Goal: Transaction & Acquisition: Purchase product/service

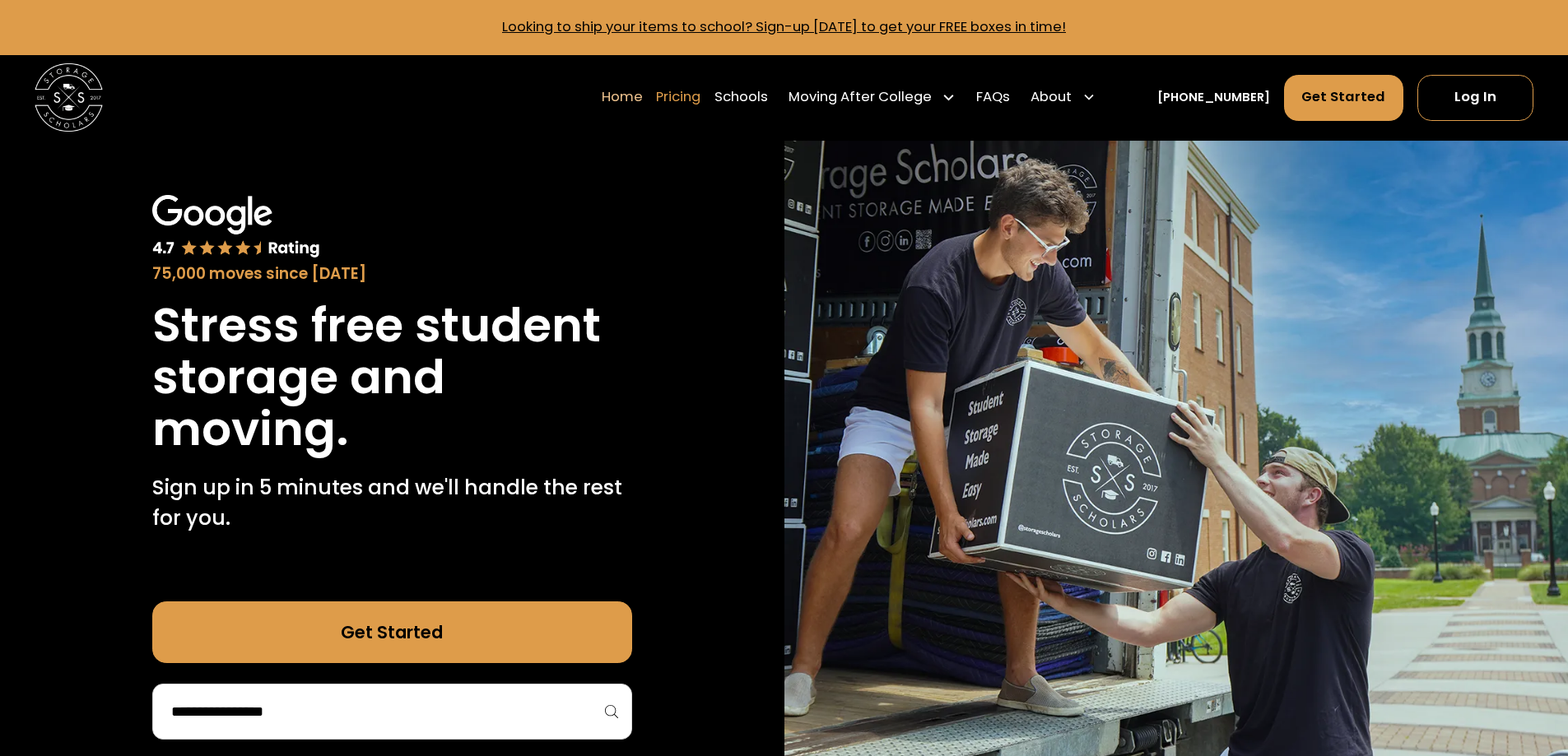
click at [700, 95] on link "Pricing" at bounding box center [678, 97] width 45 height 47
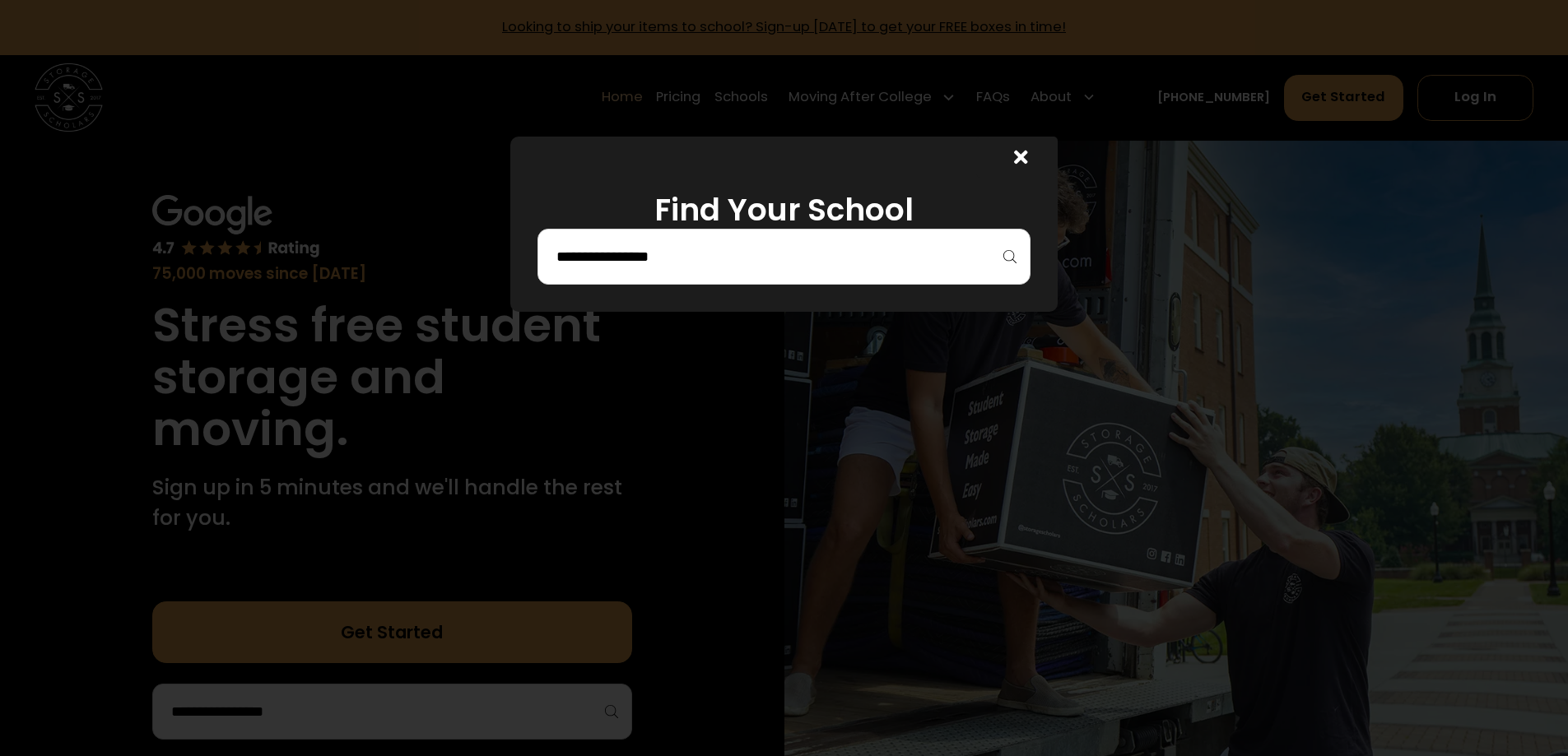
click at [703, 283] on div at bounding box center [784, 256] width 493 height 56
click at [699, 267] on input "search" at bounding box center [784, 256] width 459 height 28
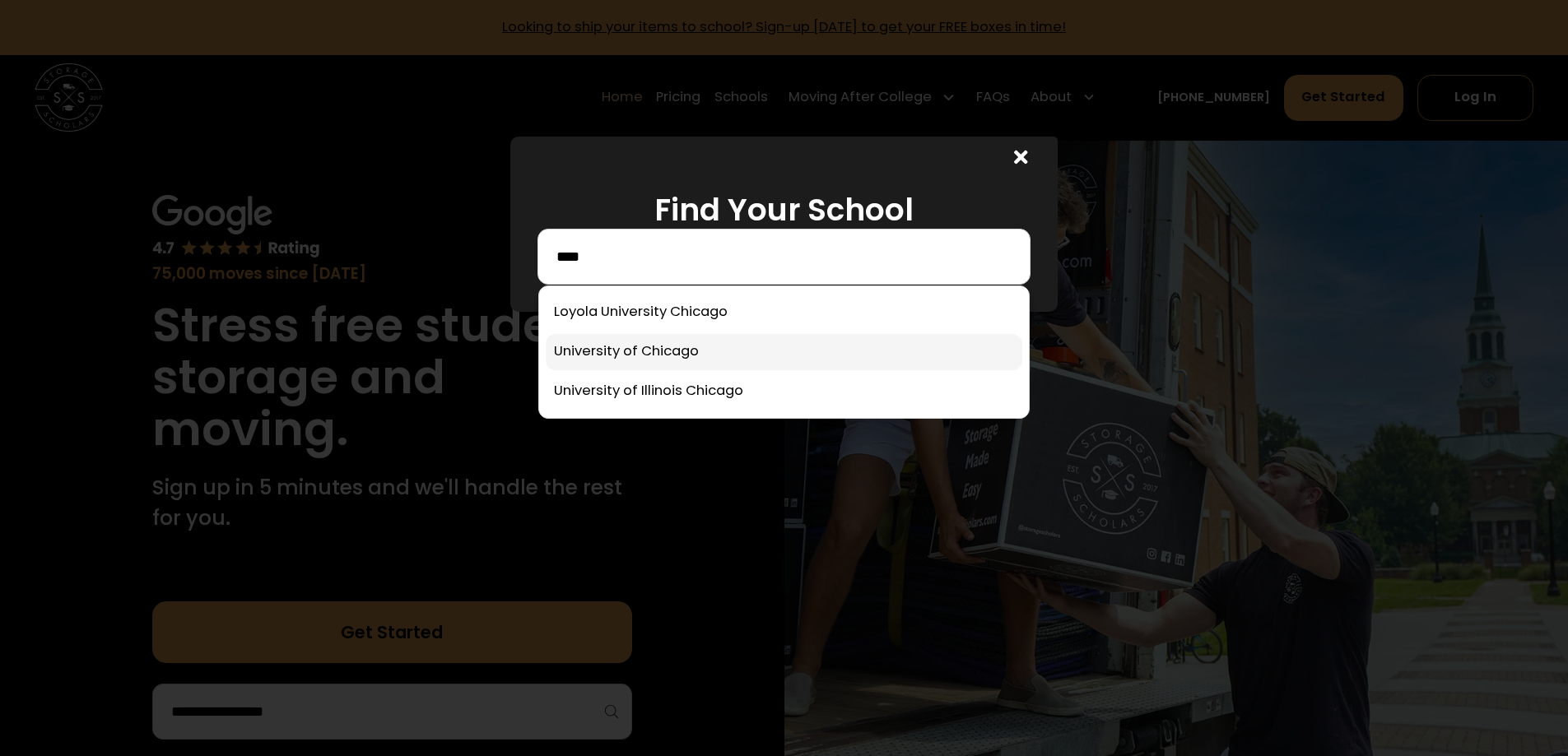
type input "****"
click at [703, 358] on link at bounding box center [784, 352] width 477 height 36
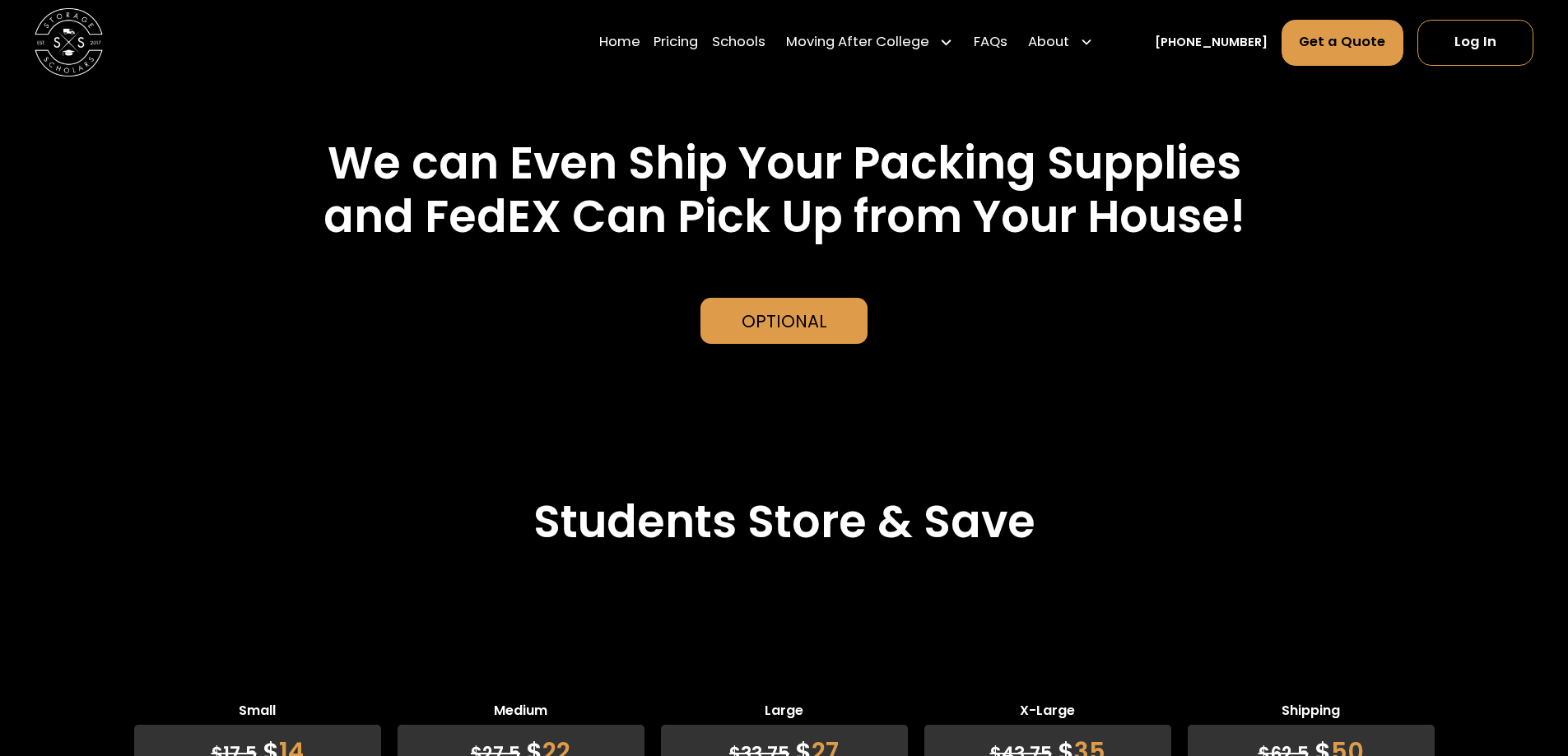
scroll to position [3811, 0]
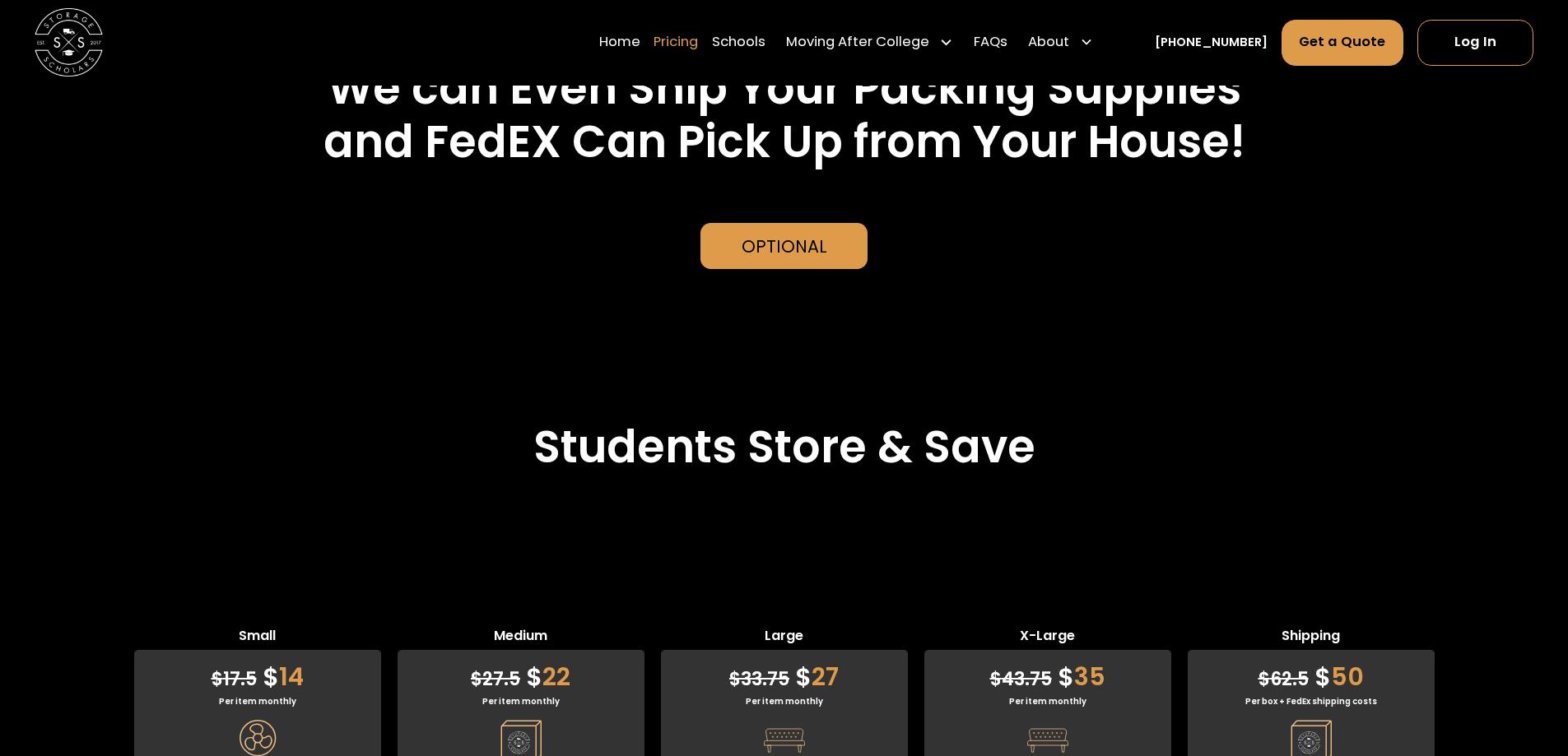
click at [698, 46] on link "Pricing" at bounding box center [676, 43] width 45 height 47
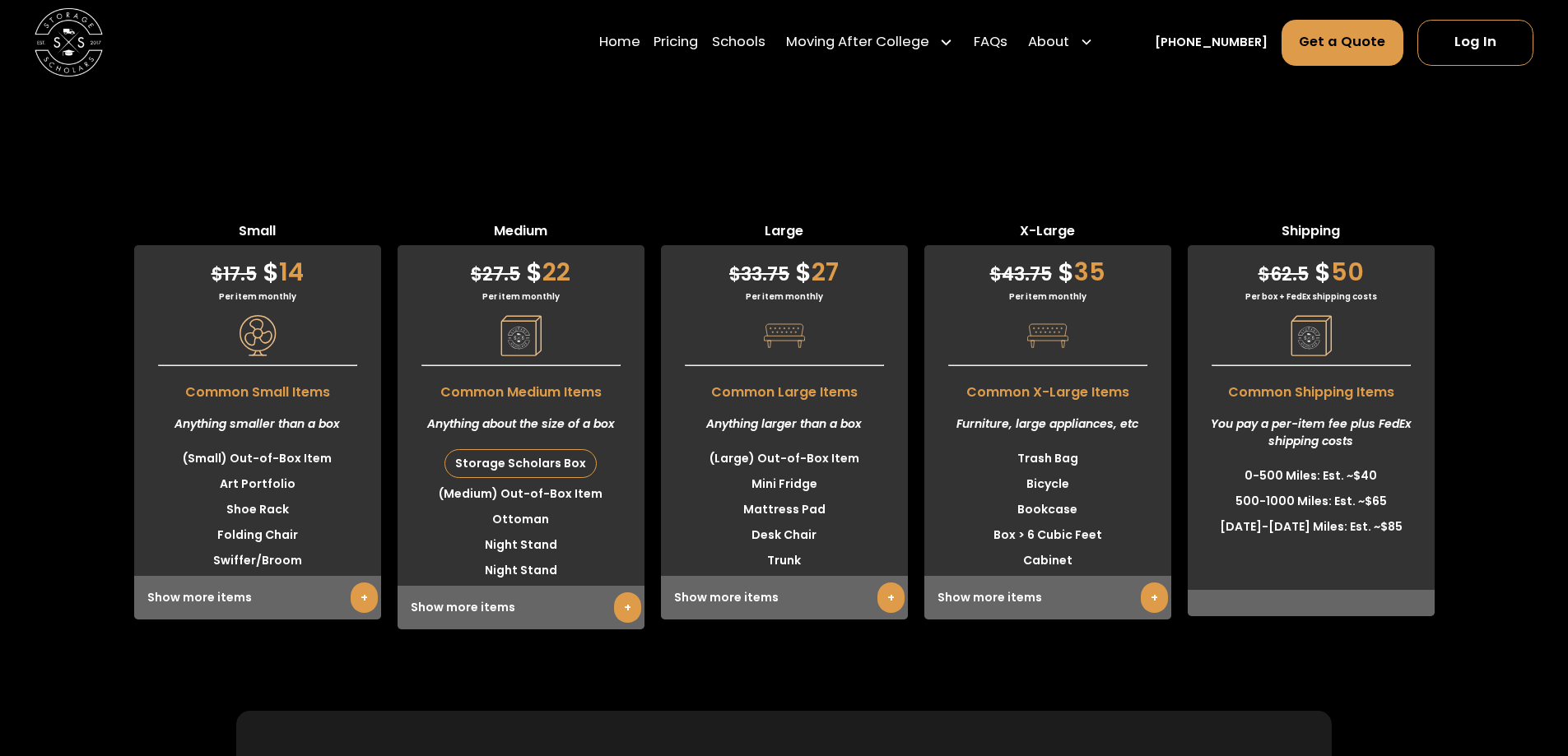
scroll to position [3886, 0]
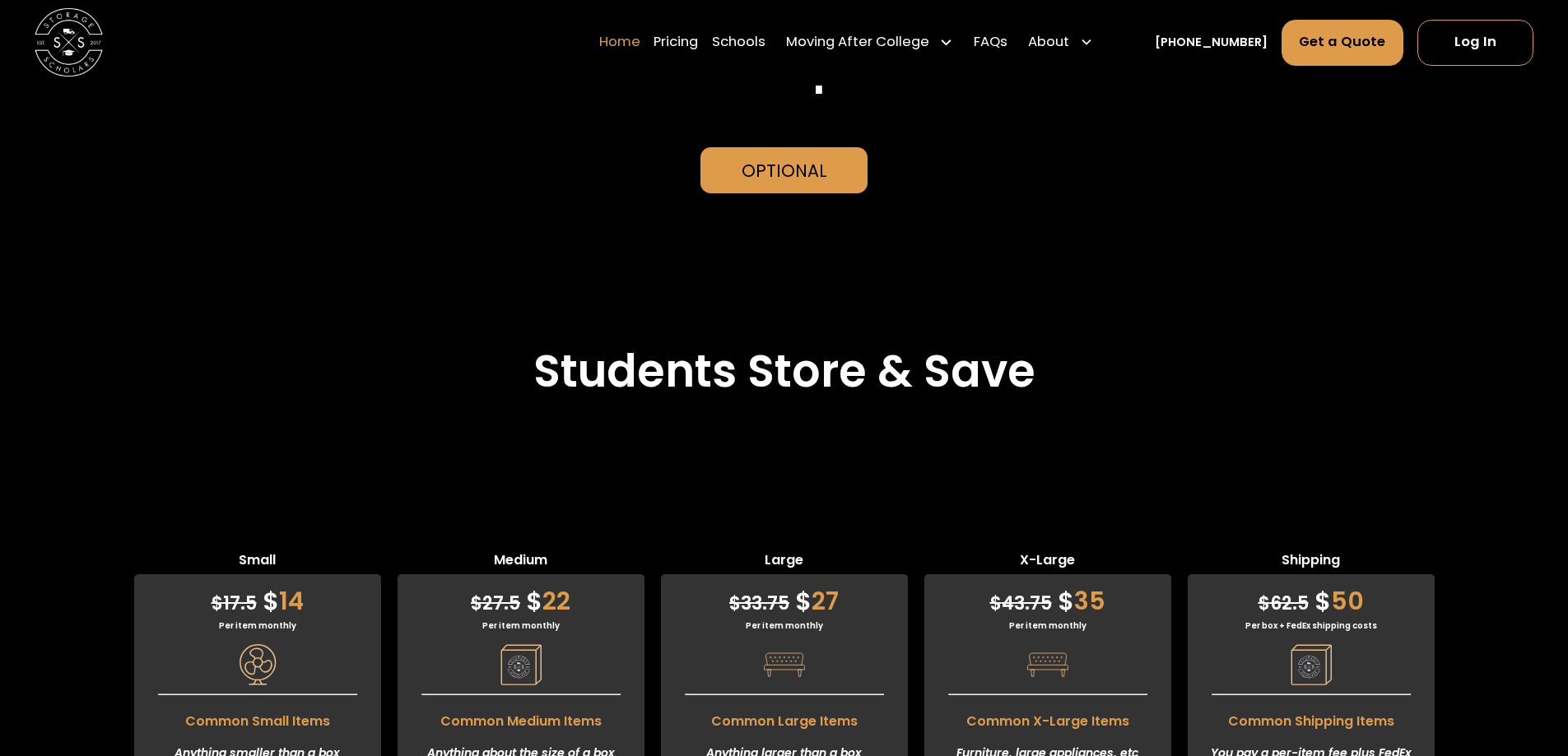
click at [637, 41] on link "Home" at bounding box center [620, 43] width 41 height 47
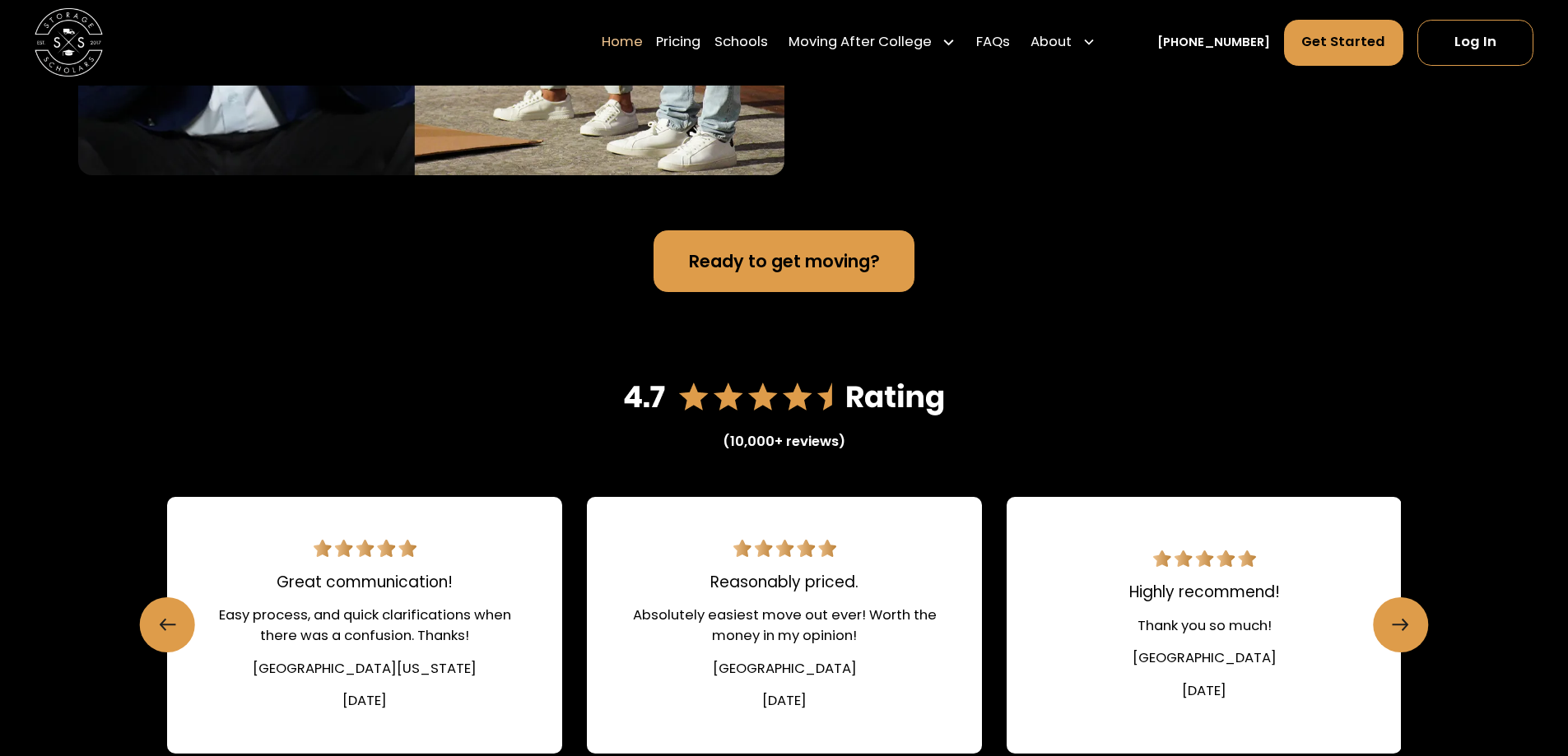
scroll to position [1728, 0]
